Goal: Use online tool/utility: Utilize a website feature to perform a specific function

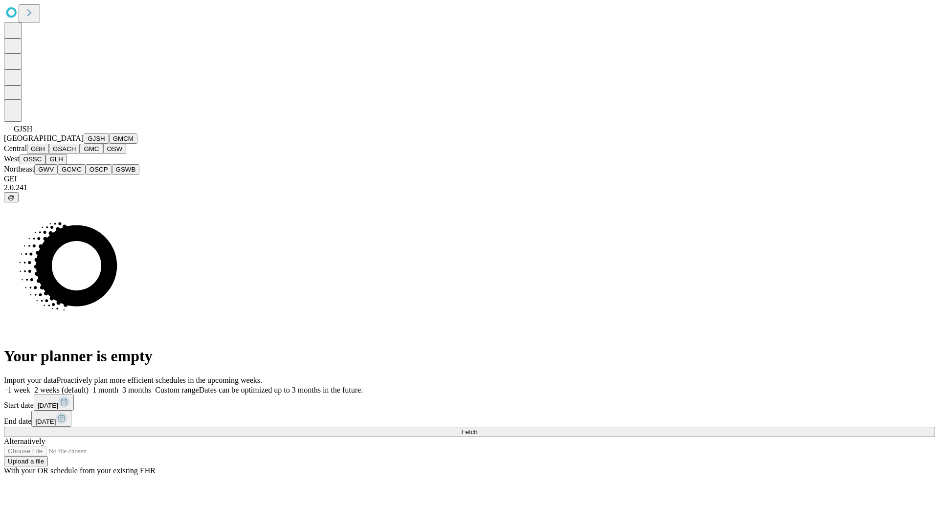
click at [84, 144] on button "GJSH" at bounding box center [96, 138] width 25 height 10
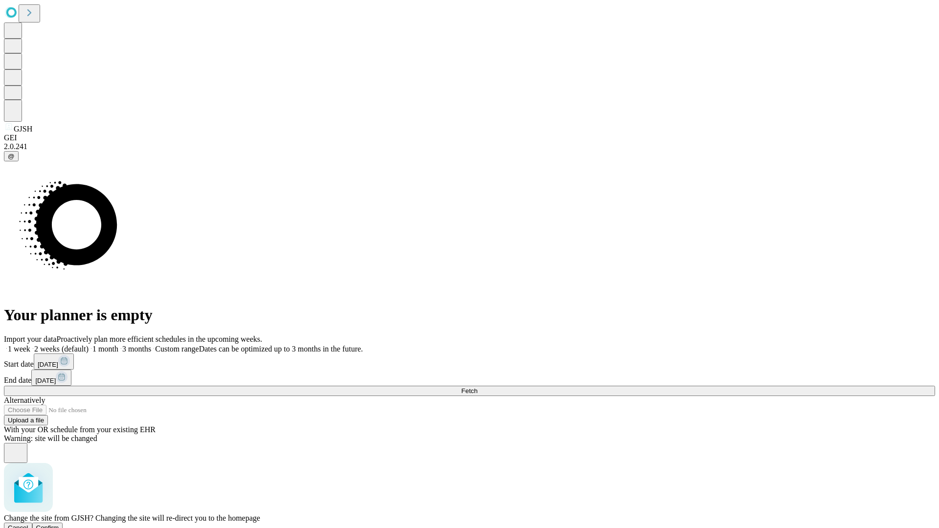
click at [59, 524] on span "Confirm" at bounding box center [47, 527] width 23 height 7
click at [118, 345] on label "1 month" at bounding box center [103, 349] width 30 height 8
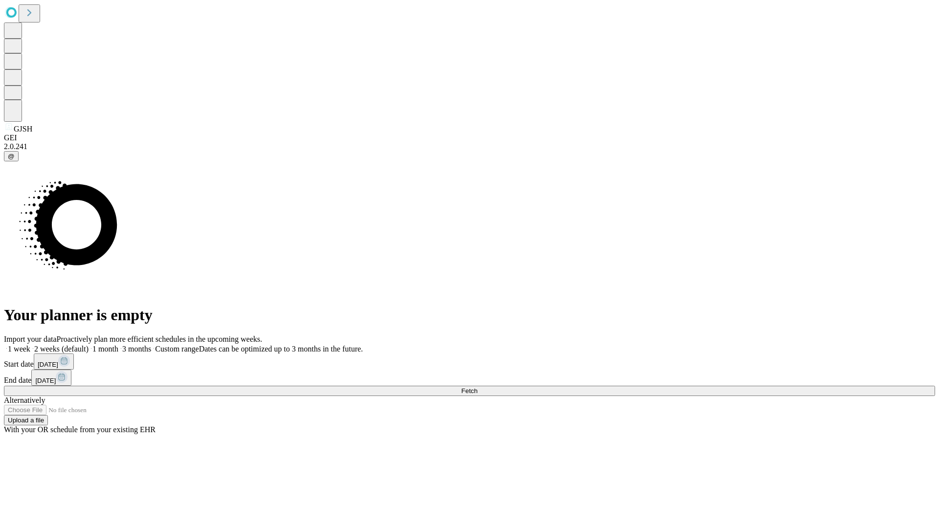
click at [477, 387] on span "Fetch" at bounding box center [469, 390] width 16 height 7
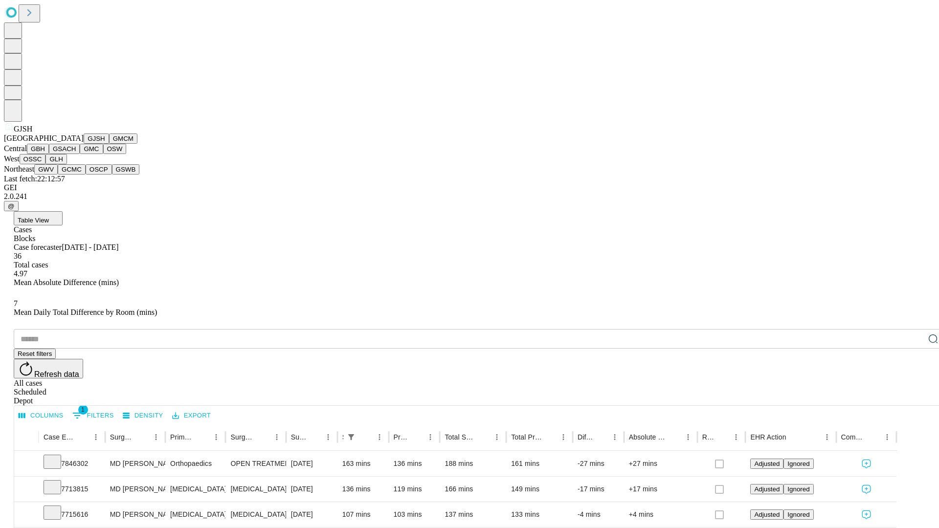
click at [109, 144] on button "GMCM" at bounding box center [123, 138] width 28 height 10
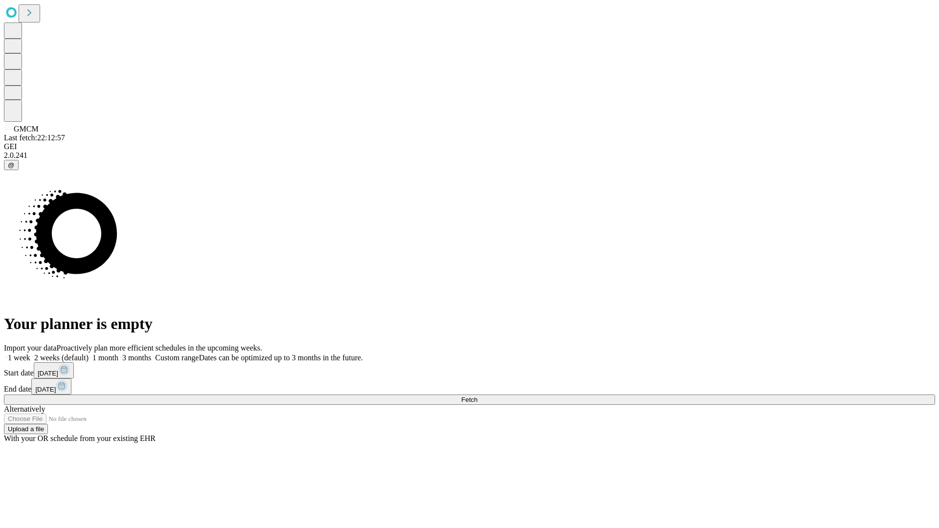
click at [477, 396] on span "Fetch" at bounding box center [469, 399] width 16 height 7
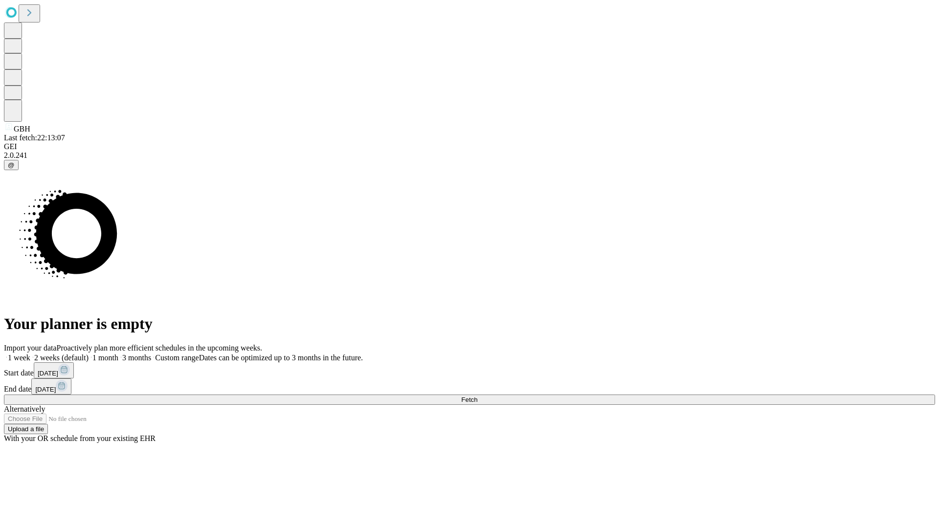
click at [118, 353] on label "1 month" at bounding box center [103, 357] width 30 height 8
click at [477, 396] on span "Fetch" at bounding box center [469, 399] width 16 height 7
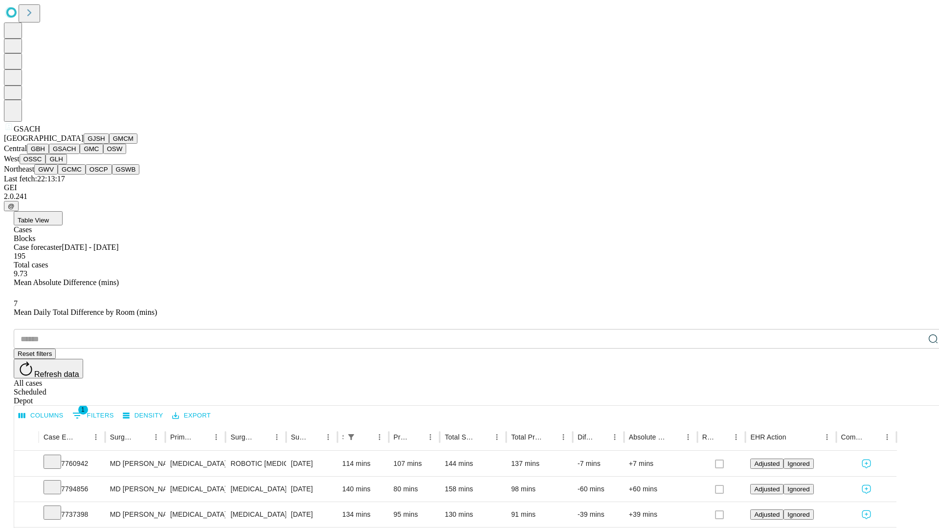
click at [80, 154] on button "GMC" at bounding box center [91, 149] width 23 height 10
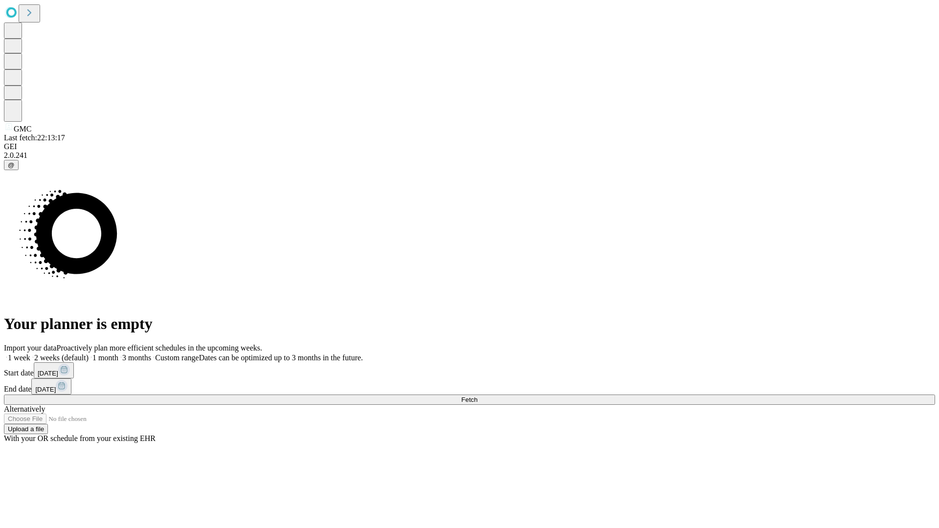
click at [118, 353] on label "1 month" at bounding box center [103, 357] width 30 height 8
click at [477, 396] on span "Fetch" at bounding box center [469, 399] width 16 height 7
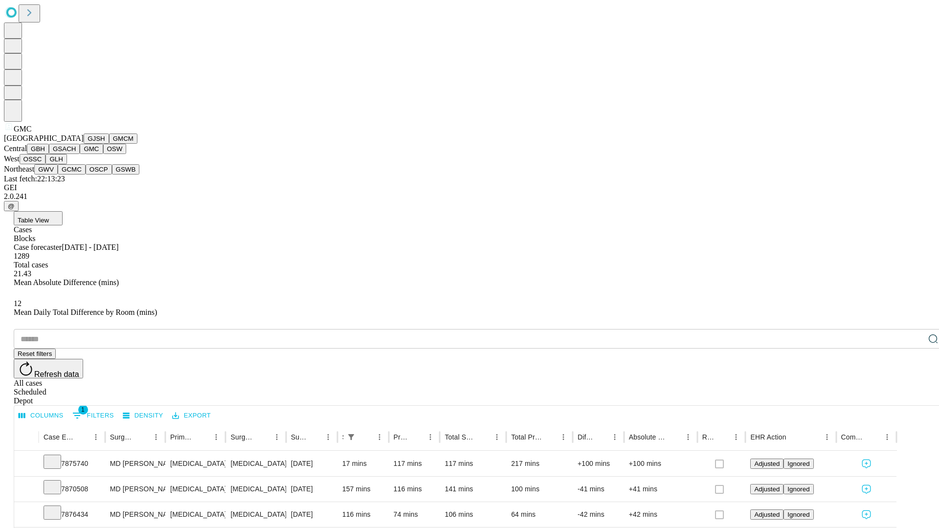
click at [103, 154] on button "OSW" at bounding box center [114, 149] width 23 height 10
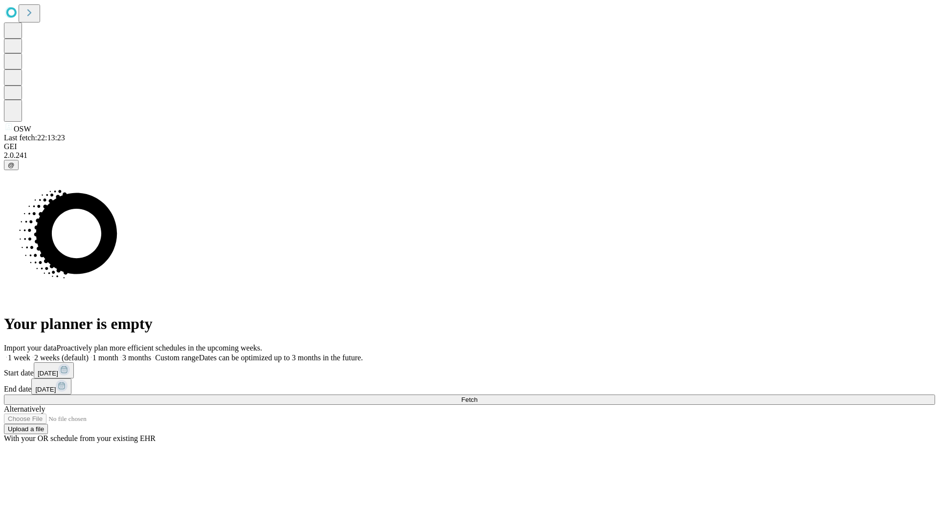
click at [118, 353] on label "1 month" at bounding box center [103, 357] width 30 height 8
click at [477, 396] on span "Fetch" at bounding box center [469, 399] width 16 height 7
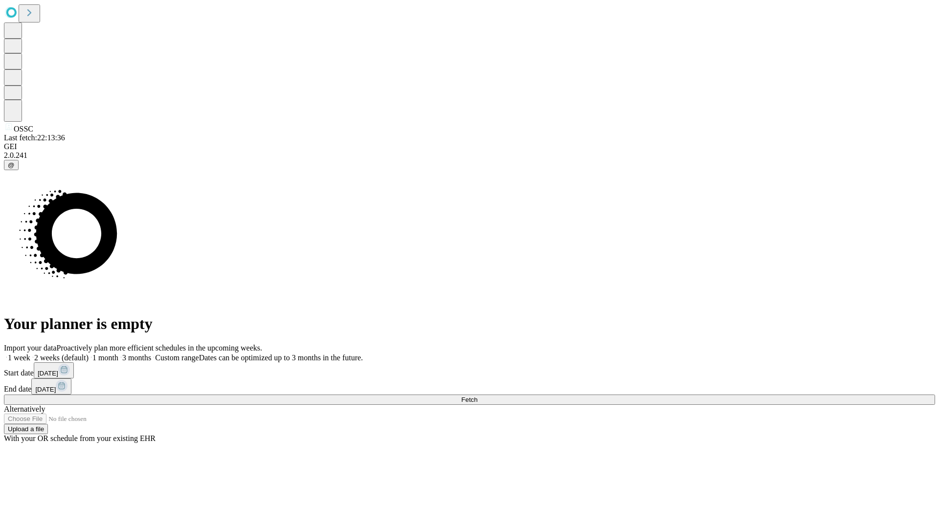
click at [118, 353] on label "1 month" at bounding box center [103, 357] width 30 height 8
click at [477, 396] on span "Fetch" at bounding box center [469, 399] width 16 height 7
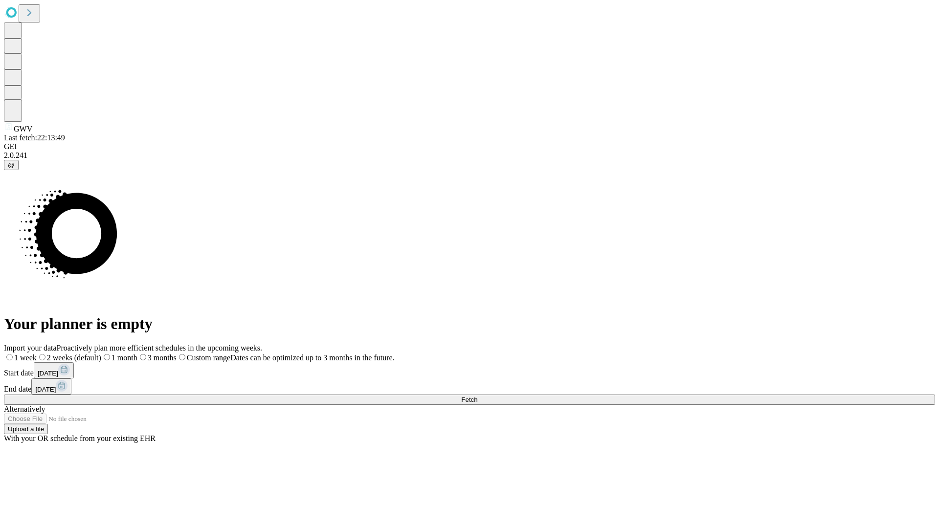
click at [477, 396] on span "Fetch" at bounding box center [469, 399] width 16 height 7
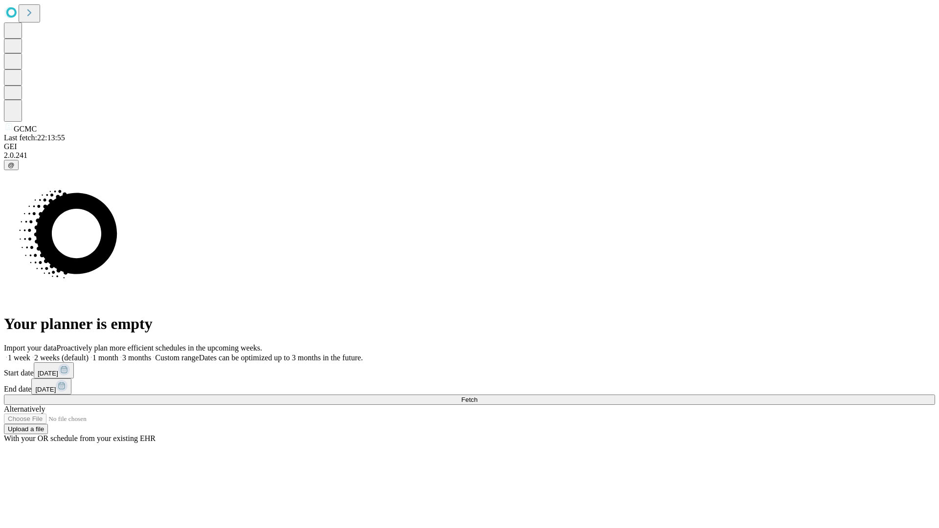
click at [118, 353] on label "1 month" at bounding box center [103, 357] width 30 height 8
click at [477, 396] on span "Fetch" at bounding box center [469, 399] width 16 height 7
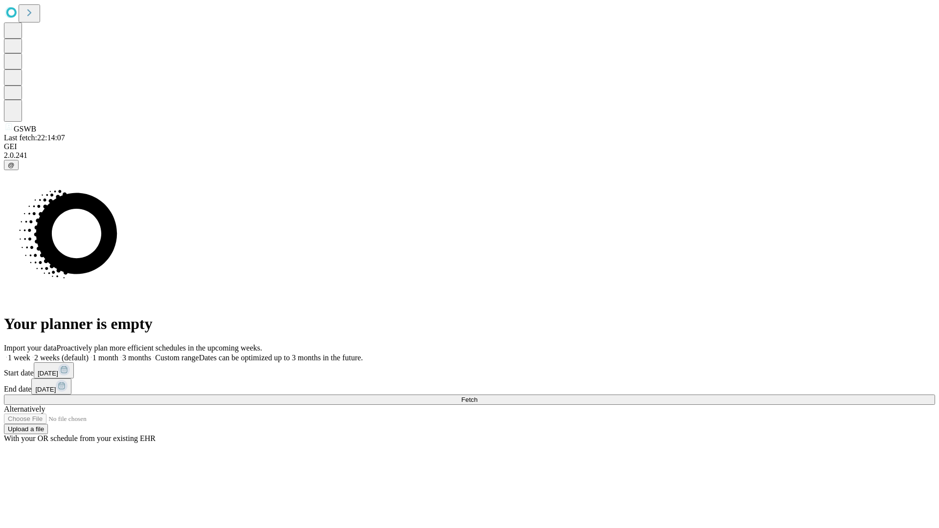
click at [118, 353] on label "1 month" at bounding box center [103, 357] width 30 height 8
click at [477, 396] on span "Fetch" at bounding box center [469, 399] width 16 height 7
